Goal: Use online tool/utility: Utilize a website feature to perform a specific function

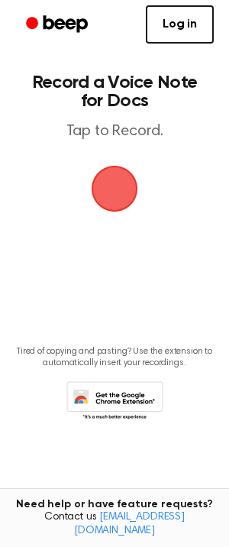
click at [96, 192] on span "button" at bounding box center [115, 189] width 86 height 86
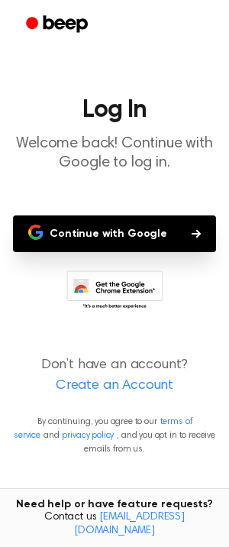
click at [99, 243] on button "Continue with Google" at bounding box center [114, 233] width 203 height 37
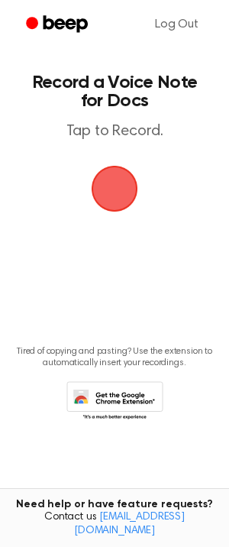
click at [99, 203] on span "button" at bounding box center [114, 188] width 74 height 74
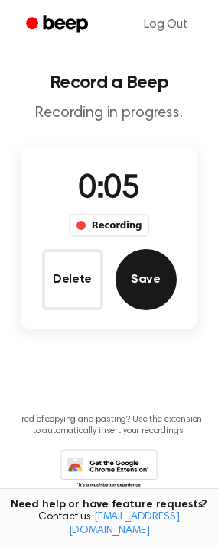
click at [125, 284] on button "Save" at bounding box center [145, 279] width 61 height 61
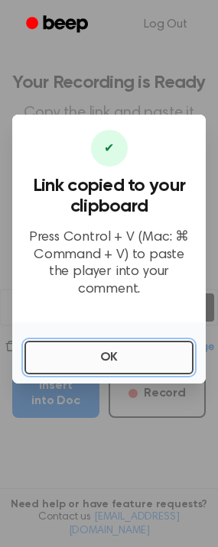
click at [77, 341] on button "OK" at bounding box center [108, 358] width 169 height 34
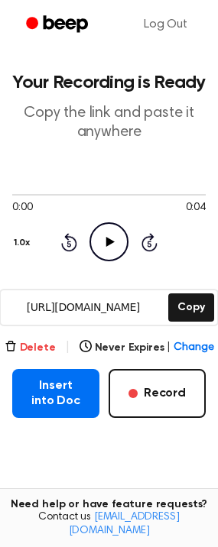
click at [43, 345] on button "Delete" at bounding box center [30, 348] width 51 height 16
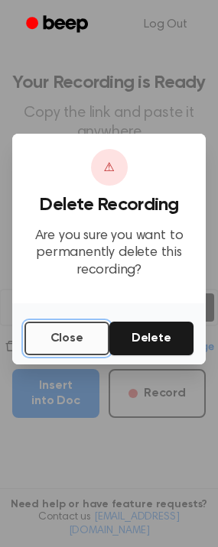
click at [63, 342] on button "Close" at bounding box center [66, 339] width 85 height 34
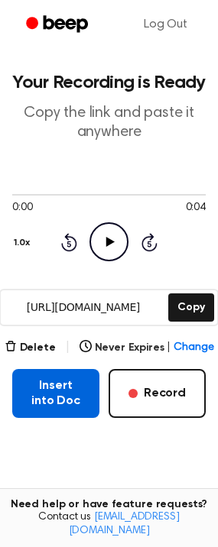
click at [56, 395] on button "Insert into Doc" at bounding box center [55, 393] width 87 height 49
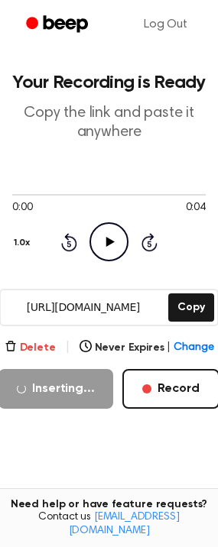
click at [45, 345] on button "Delete" at bounding box center [30, 348] width 51 height 16
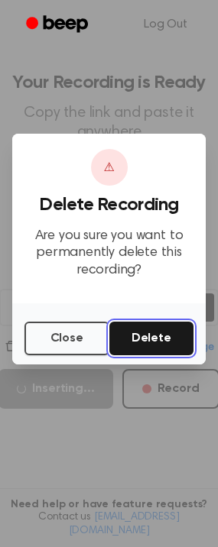
click at [116, 346] on button "Delete" at bounding box center [151, 339] width 85 height 34
